Goal: Task Accomplishment & Management: Complete application form

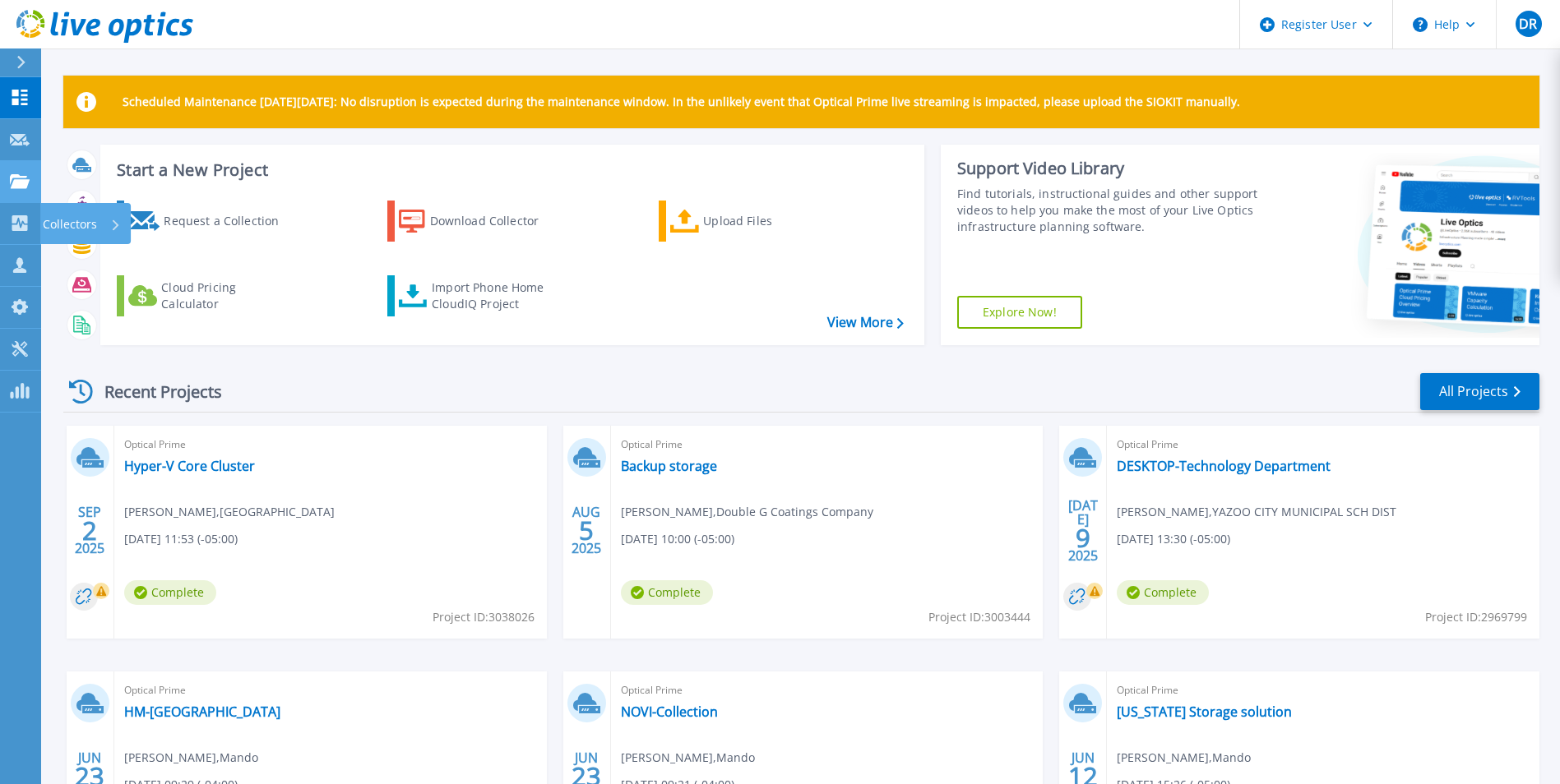
click at [27, 179] on icon at bounding box center [19, 181] width 19 height 14
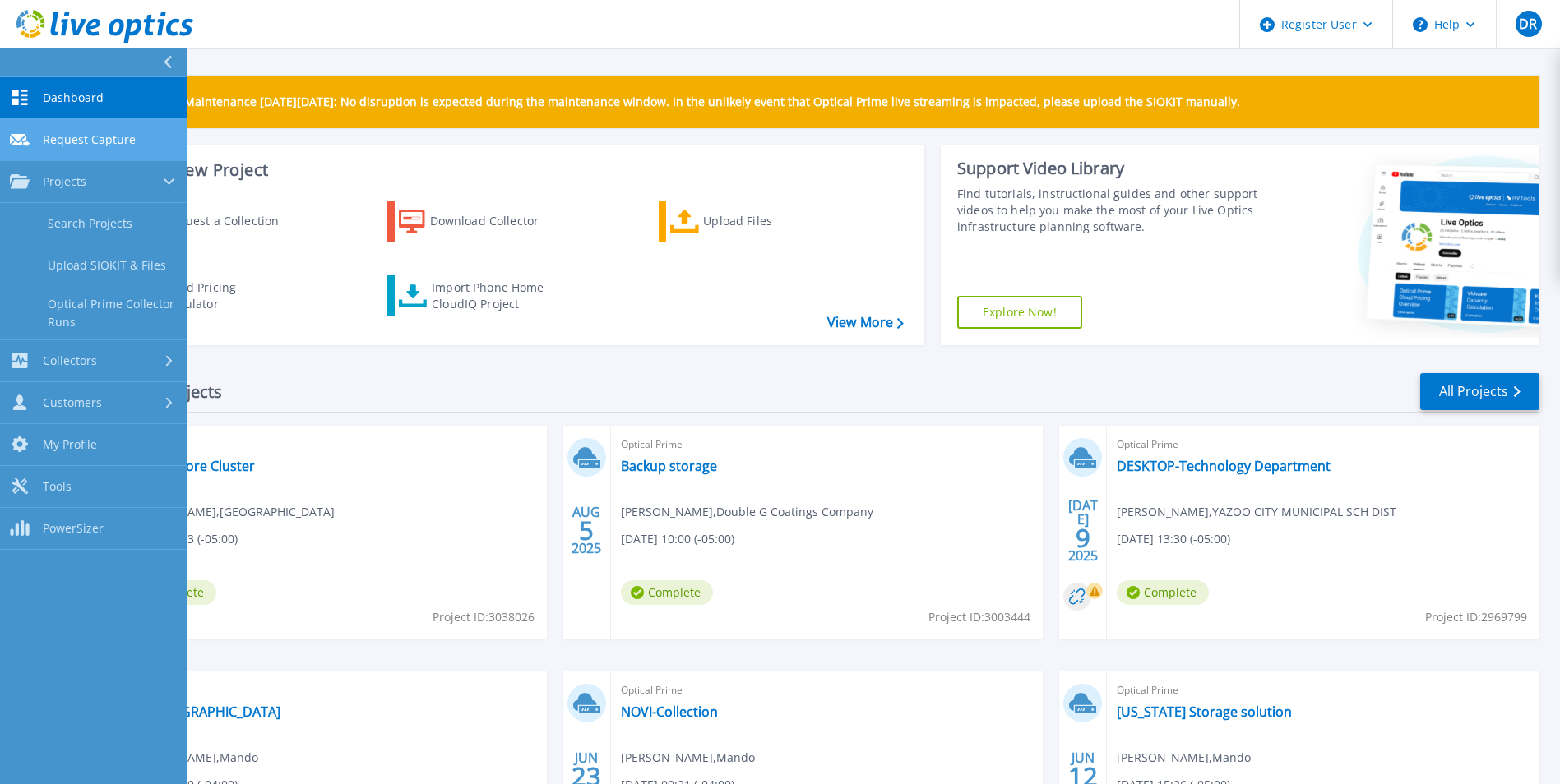
click at [157, 139] on link "Request Capture Request Capture" at bounding box center [93, 140] width 188 height 42
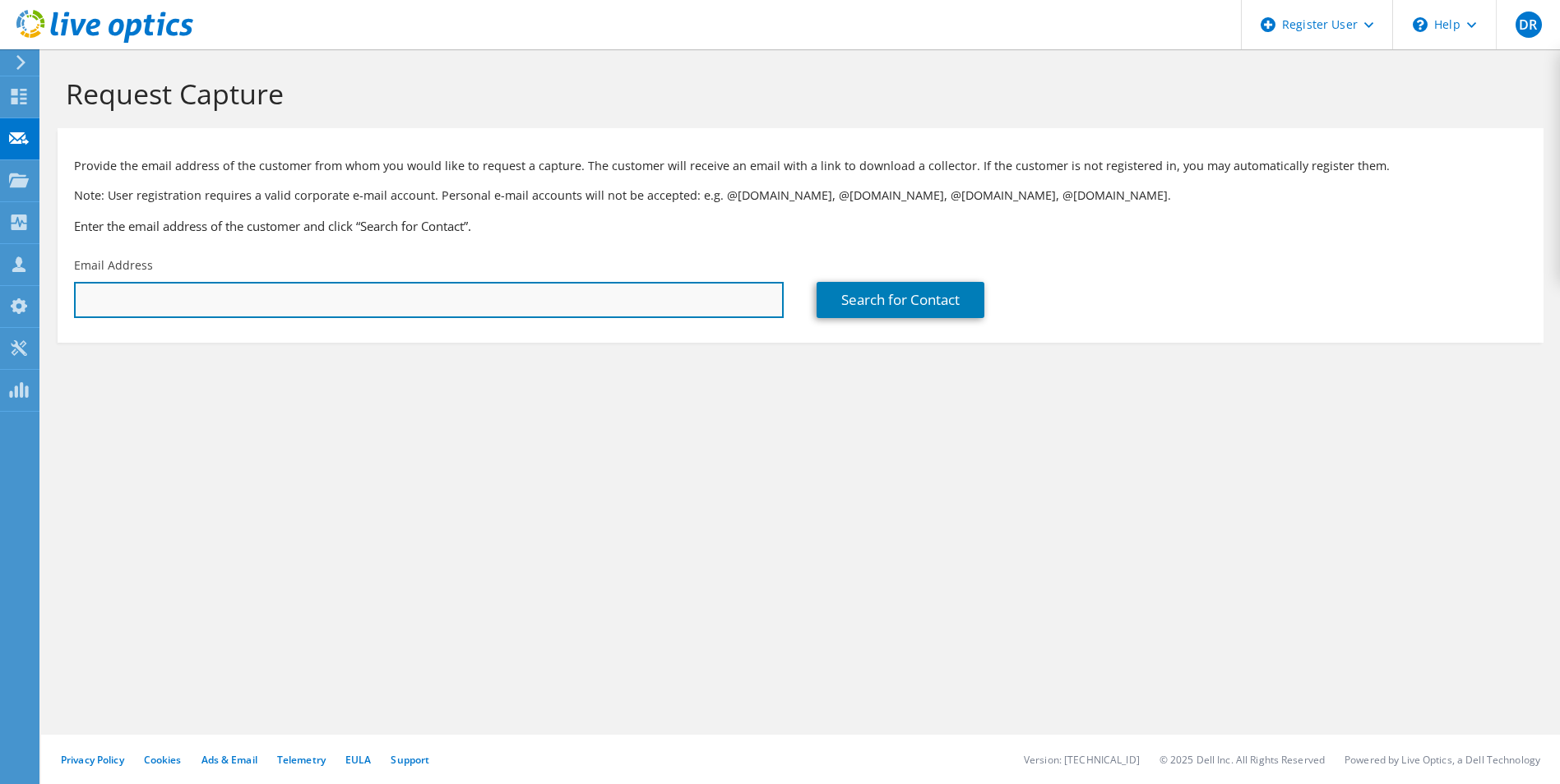
click at [198, 283] on input "text" at bounding box center [428, 300] width 709 height 36
paste input "[EMAIL_ADDRESS][DOMAIN_NAME]"
type input "[EMAIL_ADDRESS][DOMAIN_NAME]"
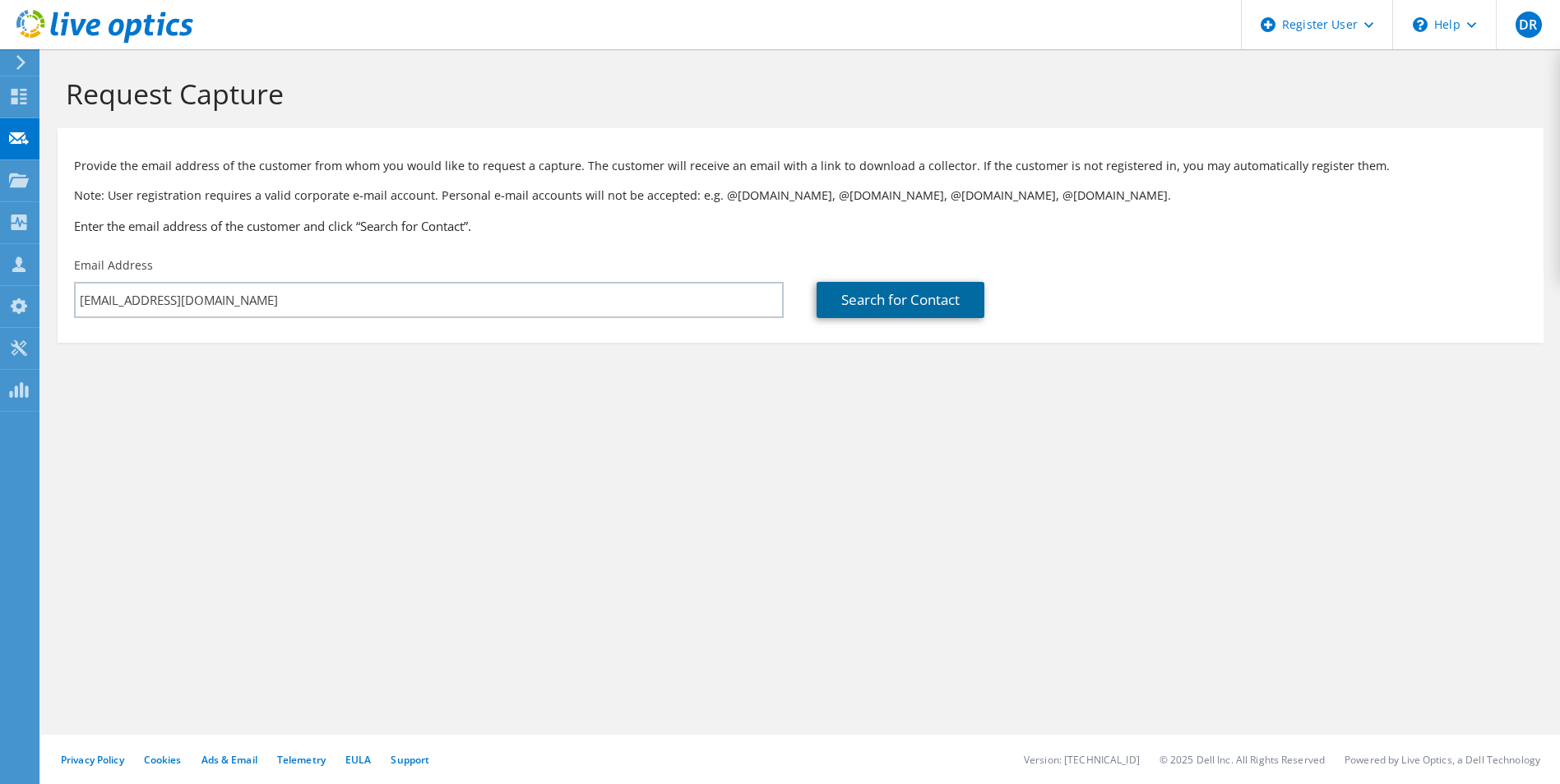
click at [824, 304] on link "Search for Contact" at bounding box center [900, 300] width 167 height 36
type input "PIKE CO SCHOOL DISTRICT, TROY, AL"
type input "Stephanie"
type input "Snyder"
type input "United States"
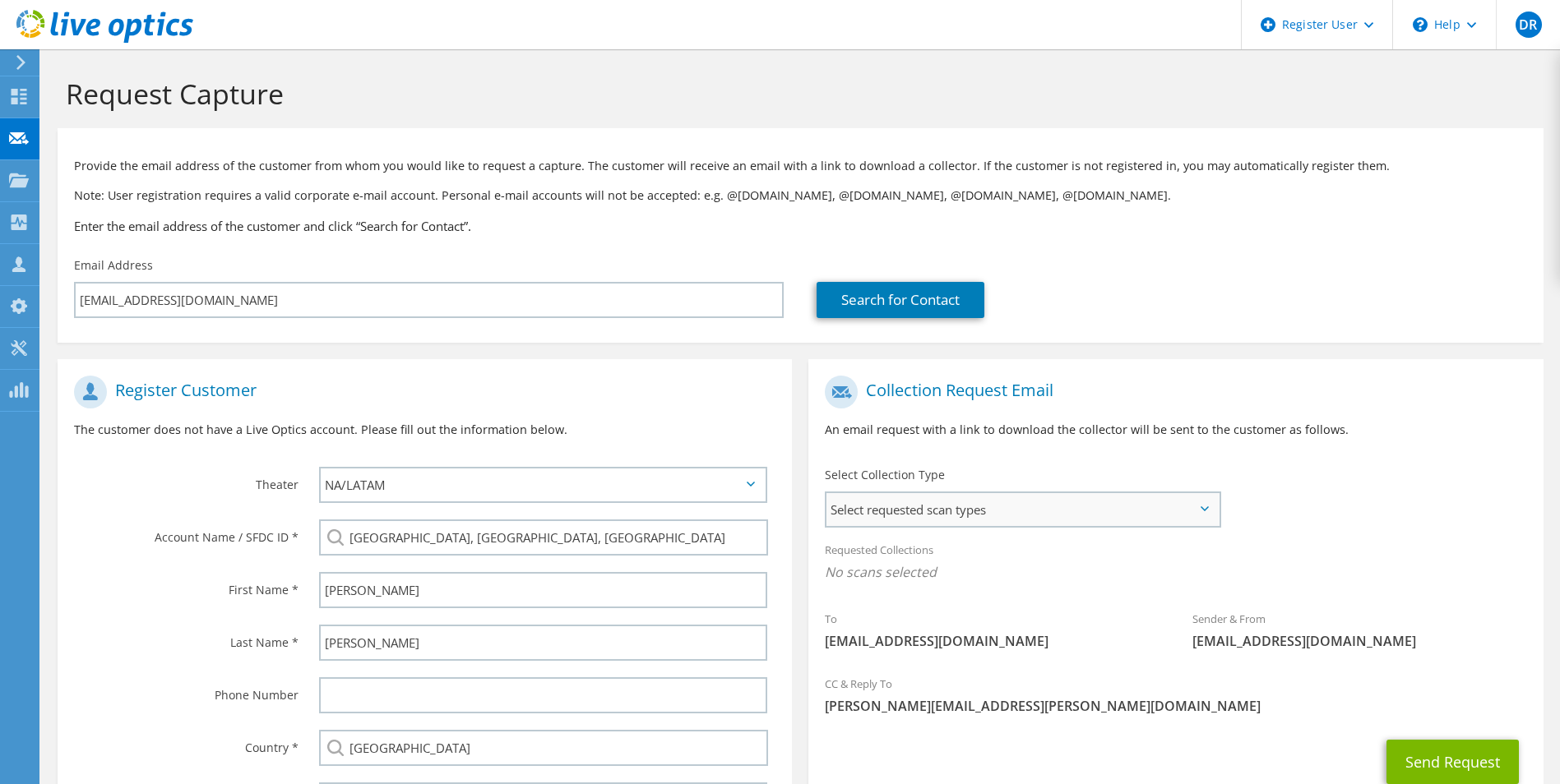
click at [946, 513] on span "Select requested scan types" at bounding box center [1022, 510] width 391 height 33
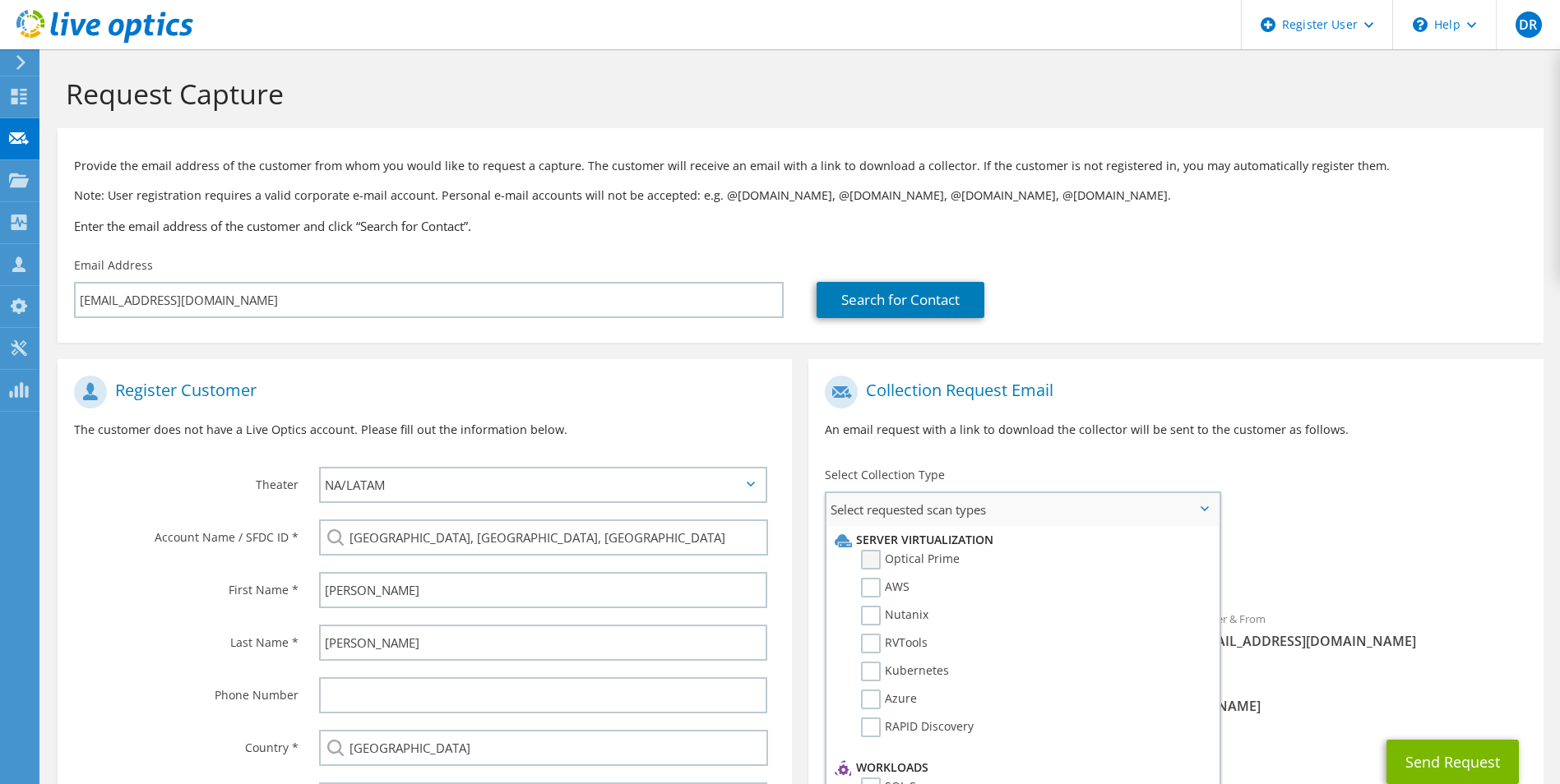
click at [867, 557] on label "Optical Prime" at bounding box center [910, 559] width 98 height 19
click at [0, 0] on input "Optical Prime" at bounding box center [0, 0] width 0 height 0
click at [1258, 452] on div "Collection Request Email An email request with a link to download the collector…" at bounding box center [1176, 413] width 735 height 91
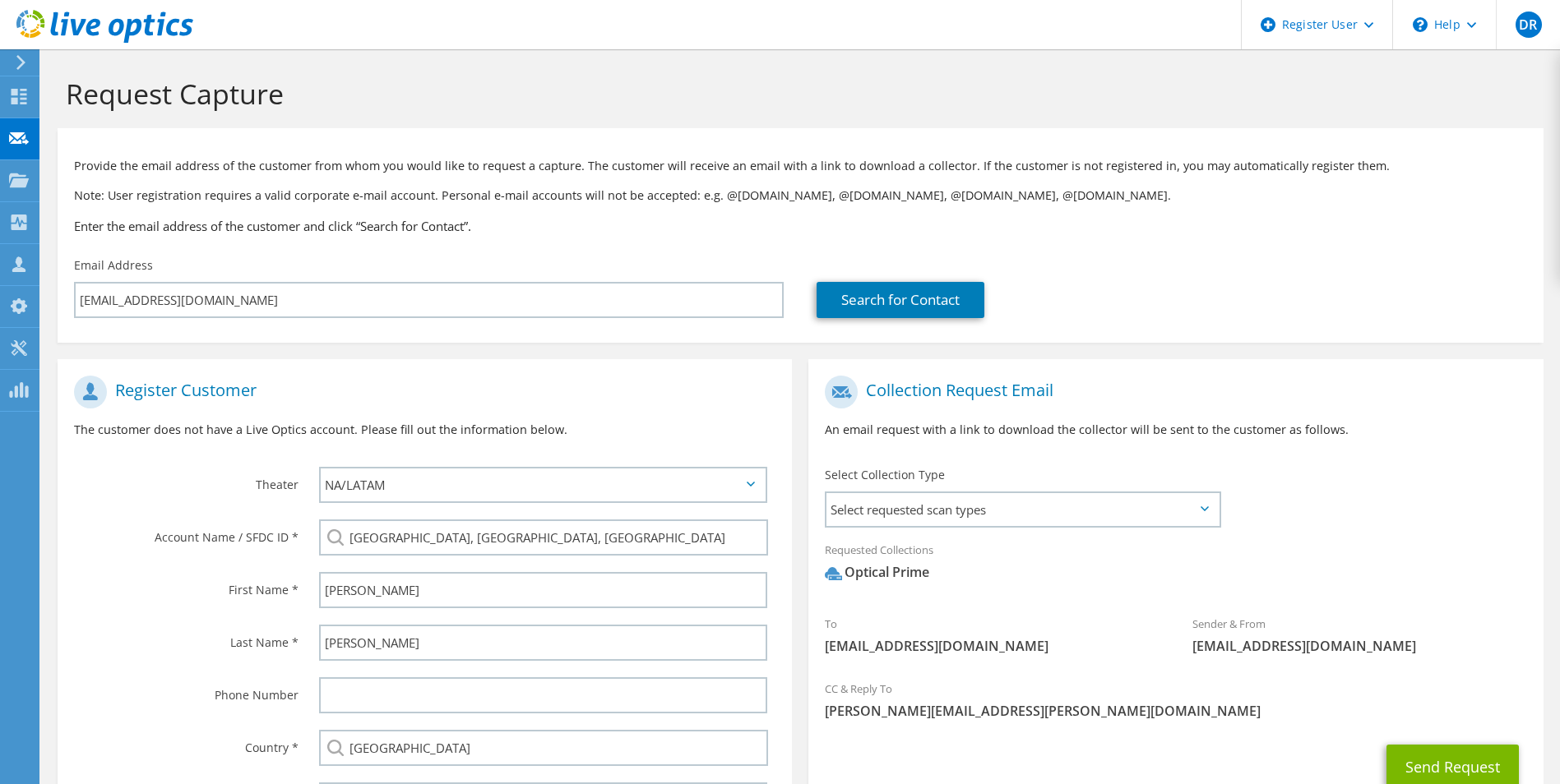
scroll to position [150, 0]
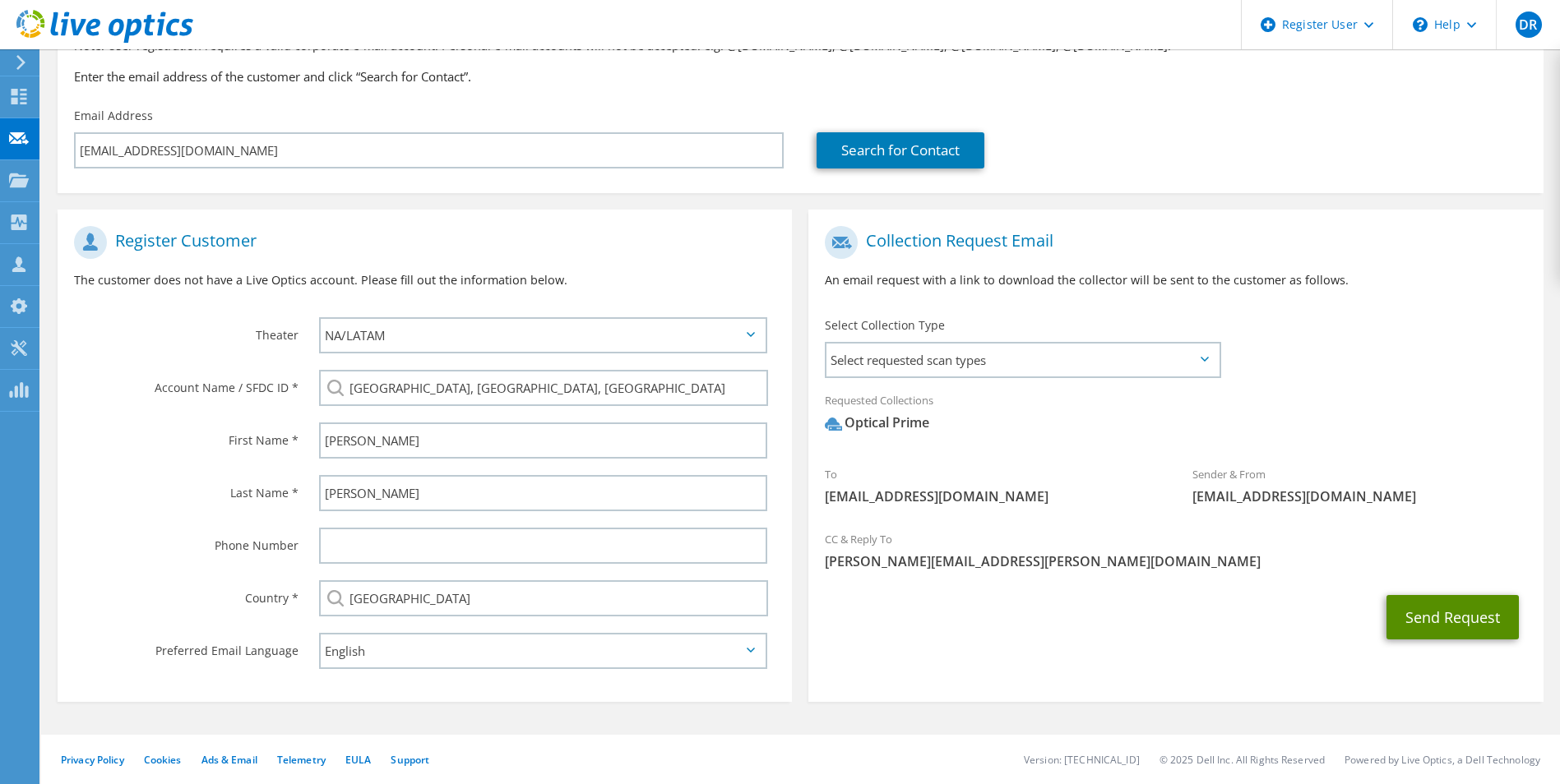
click at [1440, 618] on button "Send Request" at bounding box center [1453, 618] width 132 height 45
